Goal: Transaction & Acquisition: Purchase product/service

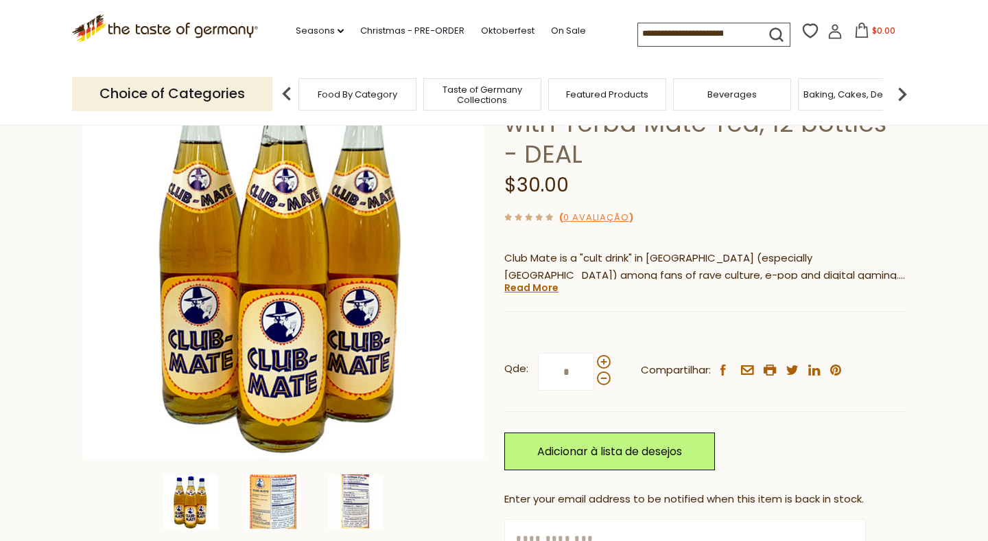
scroll to position [181, 0]
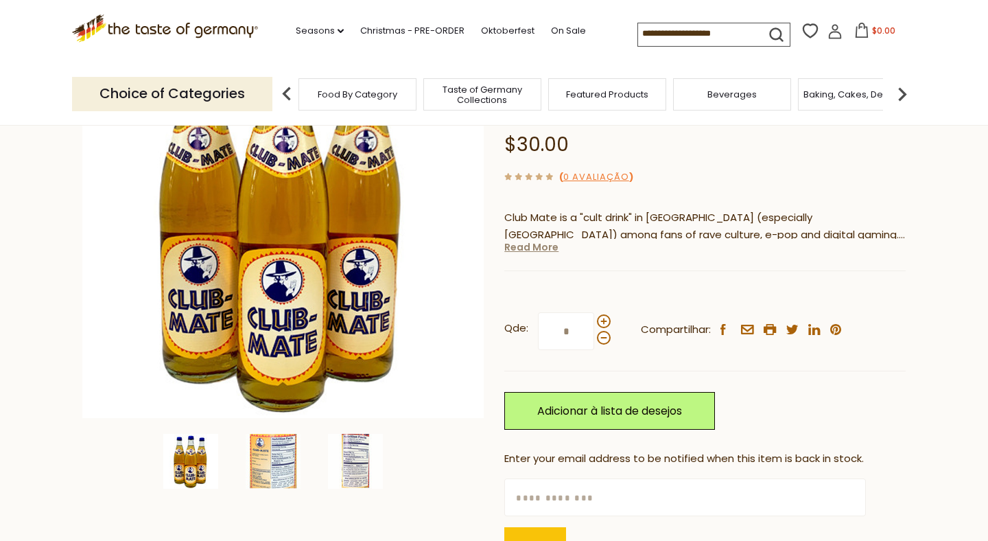
click at [531, 249] on link "Read More" at bounding box center [532, 247] width 54 height 14
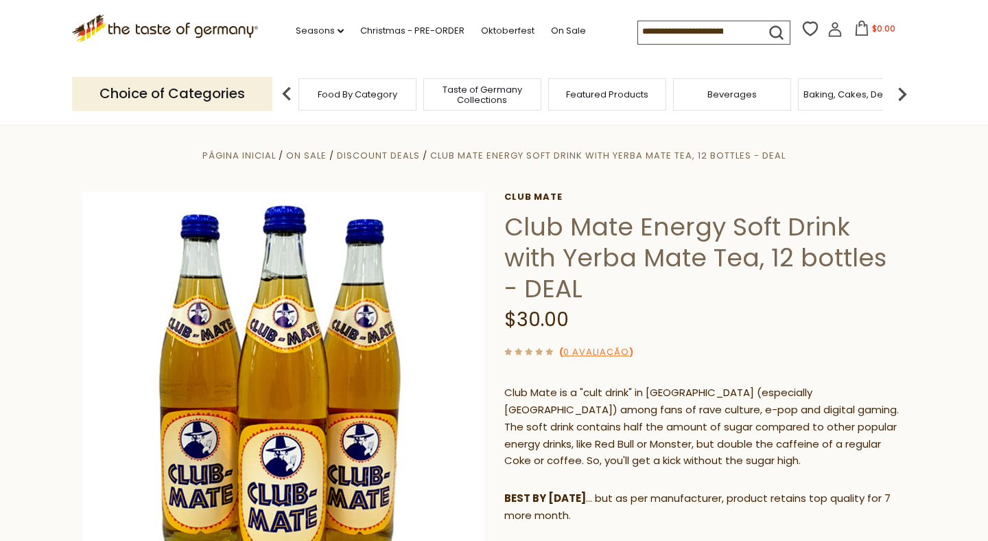
scroll to position [0, 0]
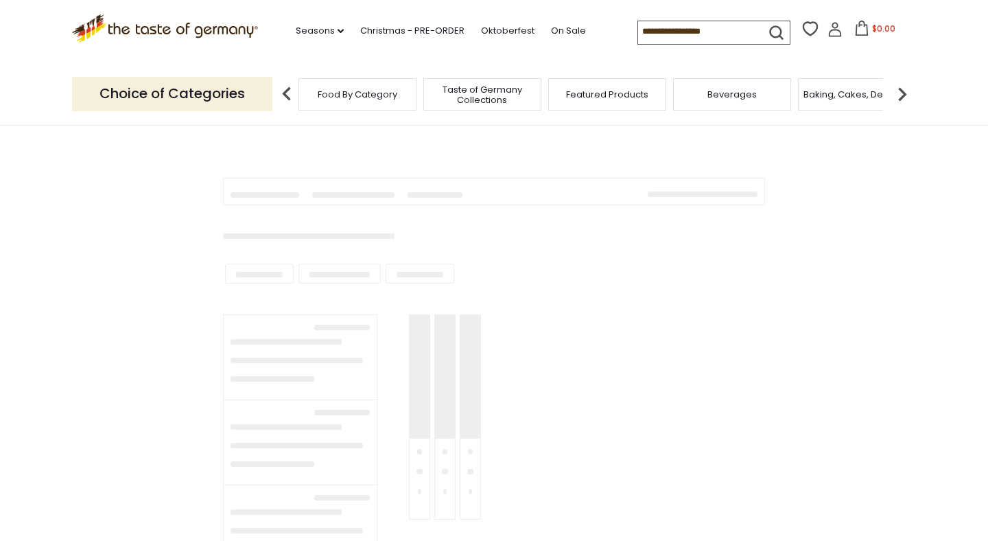
type input "*********"
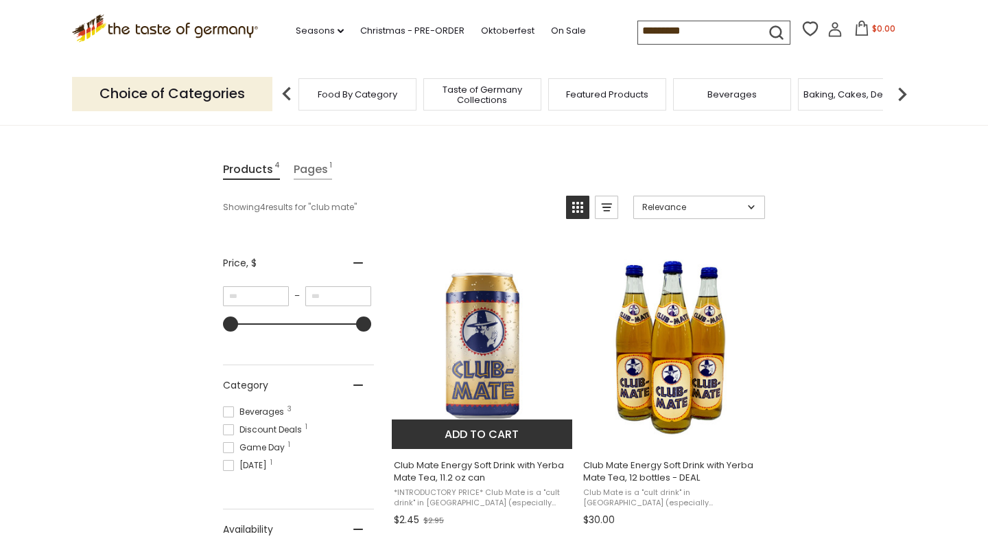
click at [480, 332] on img "Club Mate Energy Soft Drink with Yerba Mate Tea, 11.2 oz can" at bounding box center [483, 346] width 182 height 182
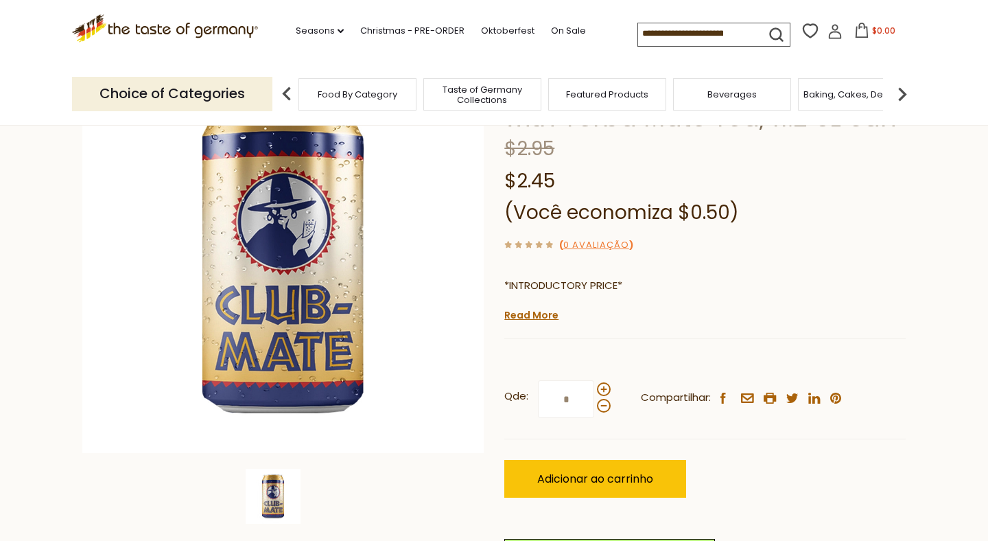
scroll to position [132, 0]
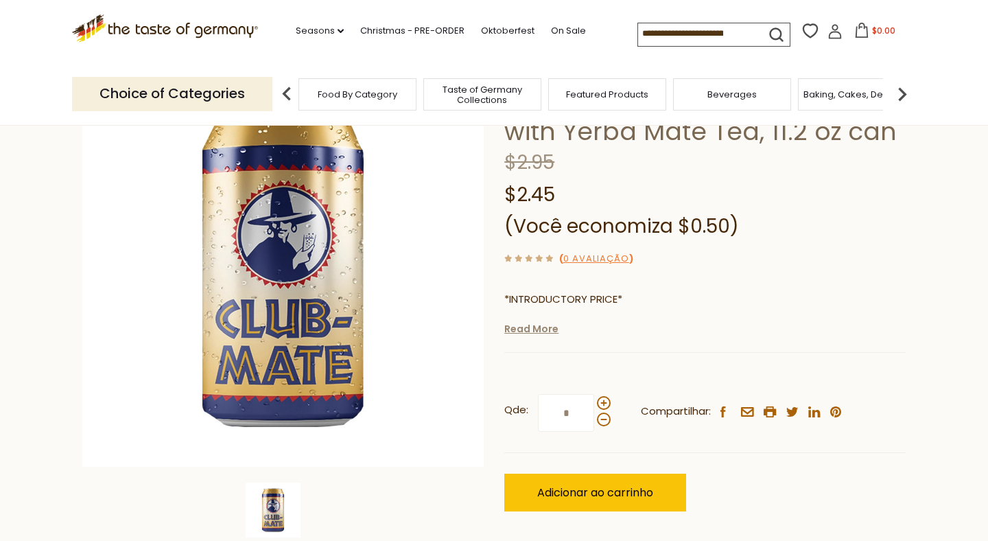
click at [538, 332] on link "Read More" at bounding box center [532, 329] width 54 height 14
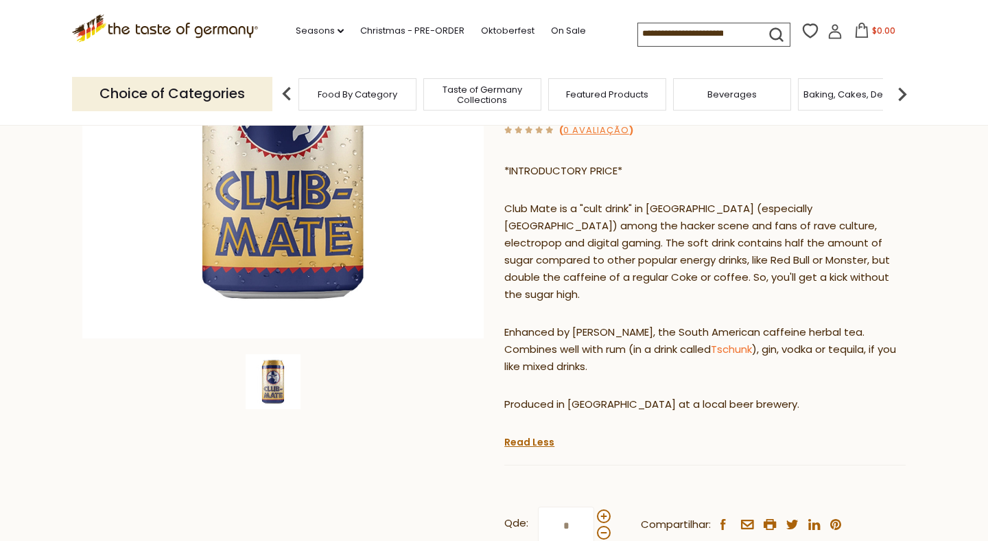
scroll to position [268, 0]
